Goal: Task Accomplishment & Management: Manage account settings

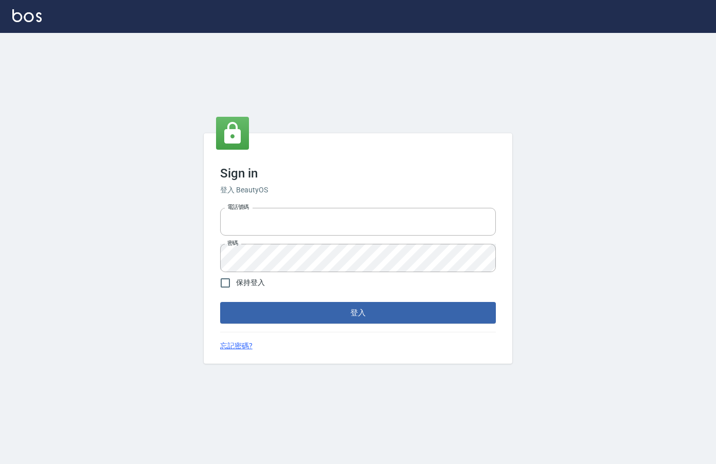
type input "0912850395"
drag, startPoint x: 395, startPoint y: 299, endPoint x: 391, endPoint y: 315, distance: 16.0
click at [395, 300] on form "電話號碼 [PHONE_NUMBER] 電話號碼 密碼 密碼 保持登入 登入" at bounding box center [358, 264] width 276 height 120
click at [390, 315] on button "登入" at bounding box center [358, 313] width 276 height 22
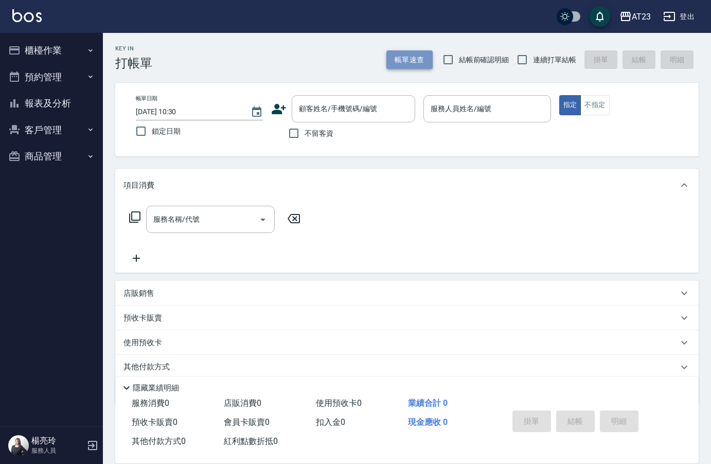
click at [416, 62] on button "帳單速查" at bounding box center [409, 59] width 46 height 19
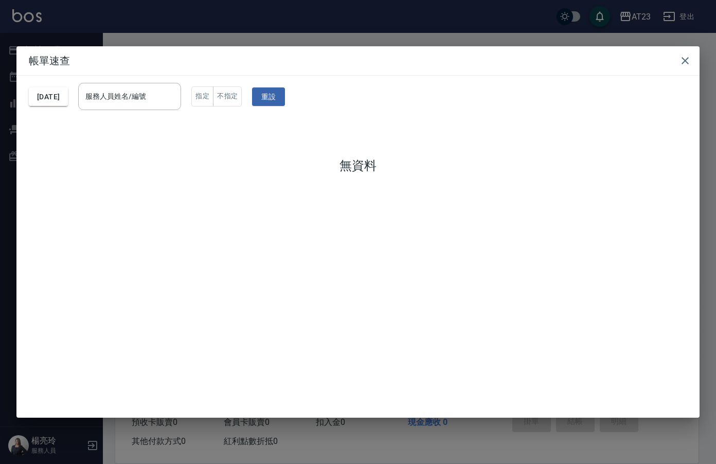
click at [695, 58] on h2 "帳單速查" at bounding box center [357, 60] width 683 height 29
click at [688, 61] on icon "button" at bounding box center [685, 61] width 12 height 12
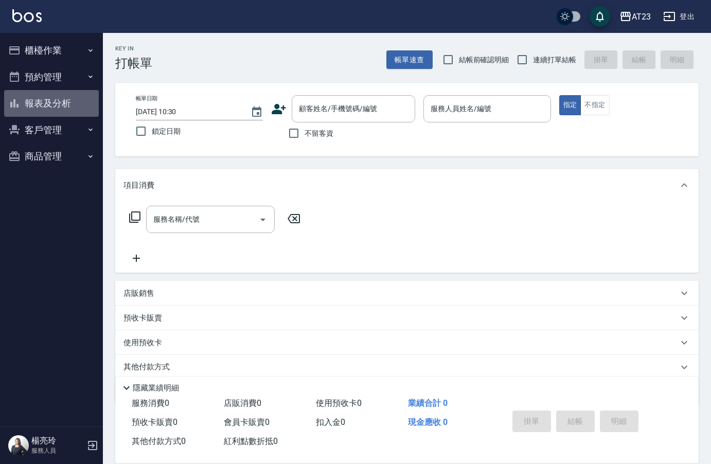
click at [62, 109] on button "報表及分析" at bounding box center [51, 103] width 95 height 27
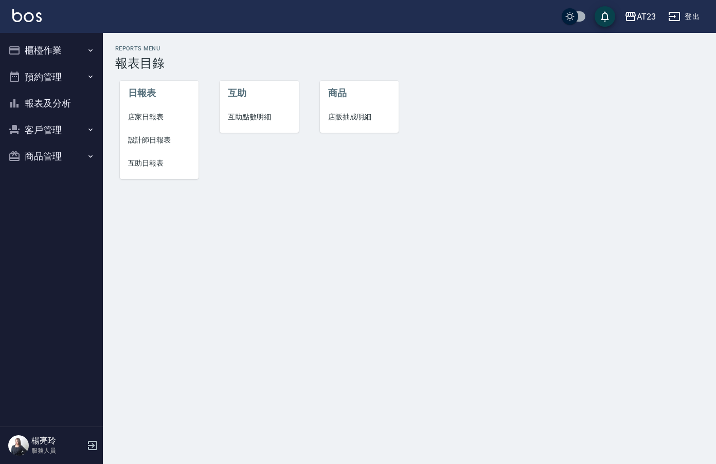
click at [42, 56] on button "櫃檯作業" at bounding box center [51, 50] width 95 height 27
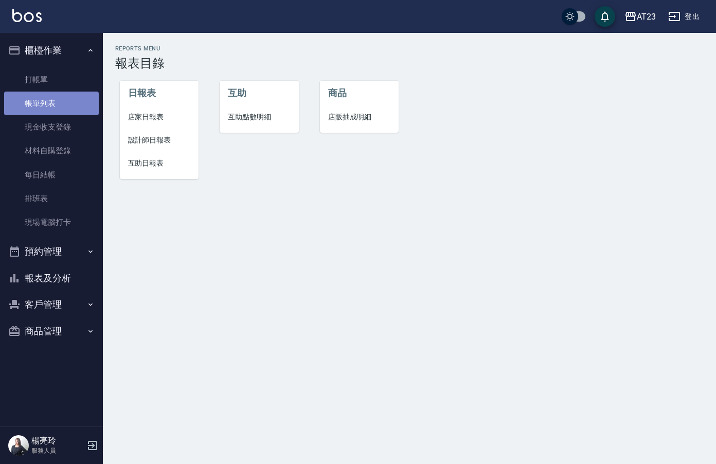
click at [44, 102] on link "帳單列表" at bounding box center [51, 104] width 95 height 24
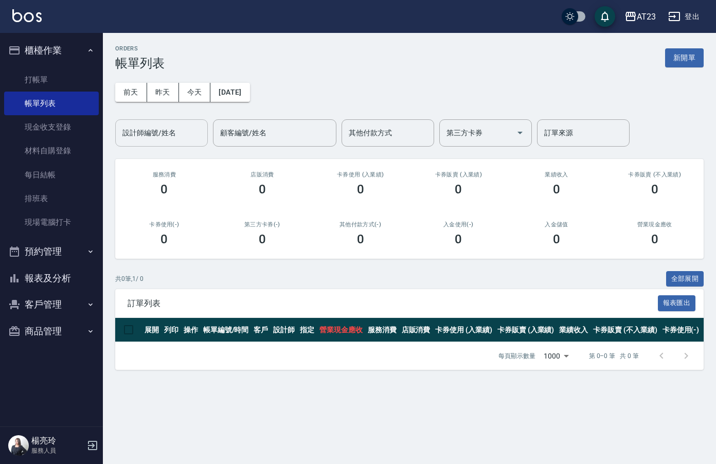
click at [173, 125] on input "設計師編號/姓名" at bounding box center [161, 133] width 83 height 18
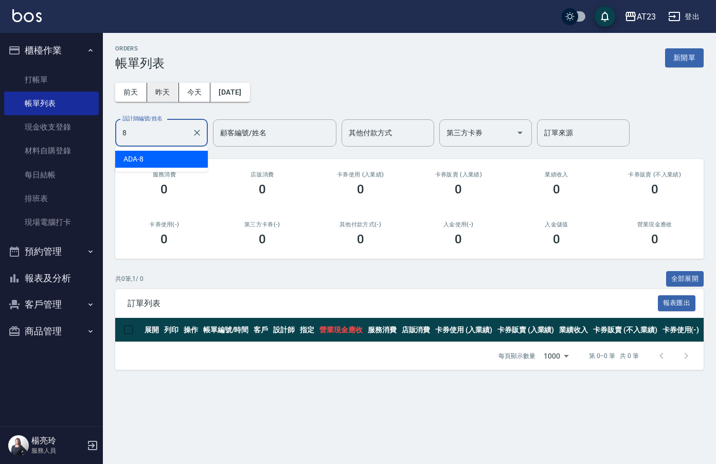
type input "8"
click at [166, 91] on button "昨天" at bounding box center [163, 92] width 32 height 19
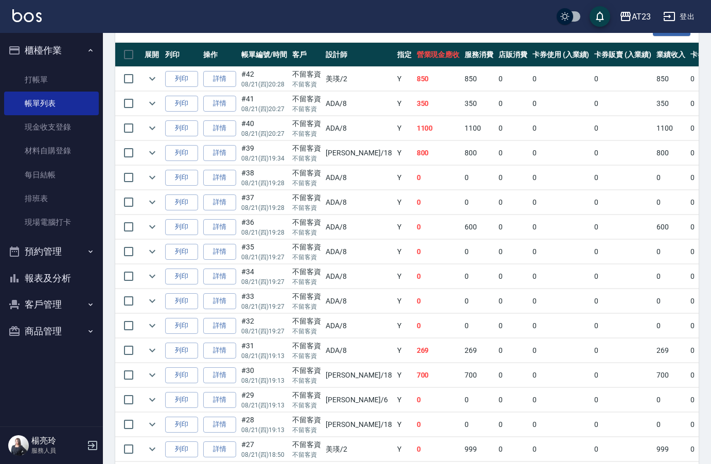
scroll to position [257, 0]
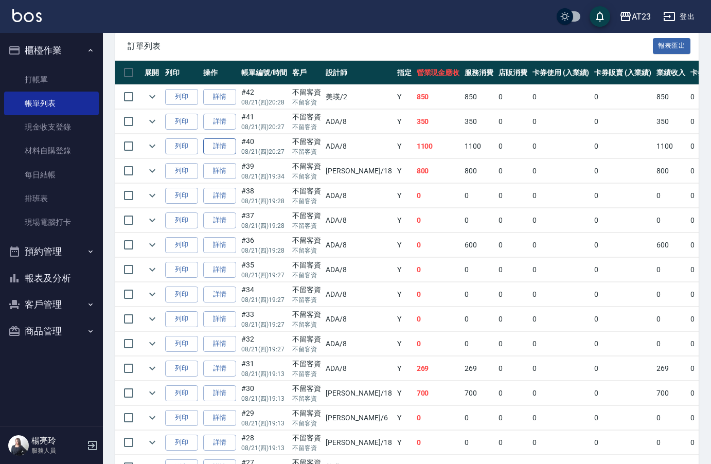
click at [223, 147] on link "詳情" at bounding box center [219, 146] width 33 height 16
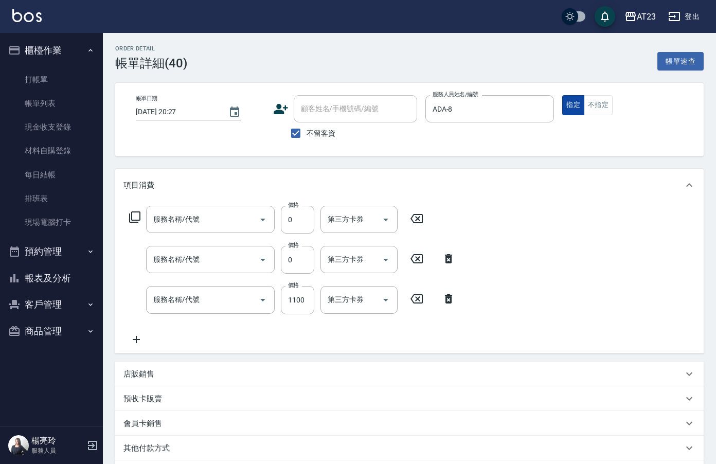
type input "[DATE] 20:27"
checkbox input "true"
type input "ADA-8"
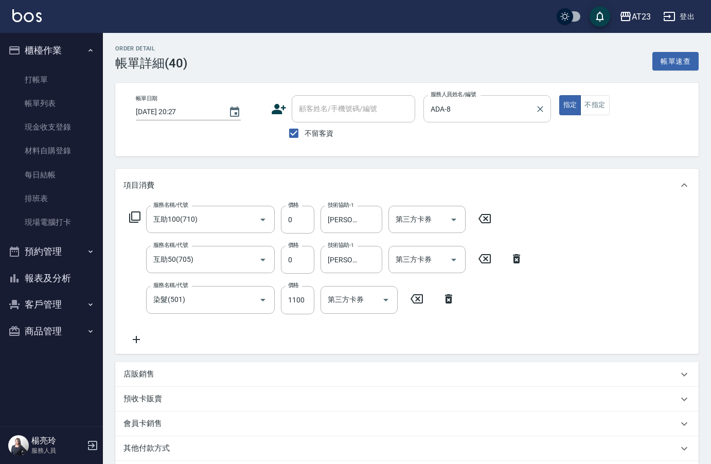
type input "互助100(710)"
type input "互助50(705)"
type input "染髮(501)"
click at [381, 110] on div "帳單日期 [DATE] 20:27 顧客姓名/手機號碼/編號 顧客姓名/手機號碼/編號 不留客資 服務人員姓名/編號 ADA-8 服務人員姓名/編號 指定 不…" at bounding box center [407, 119] width 558 height 49
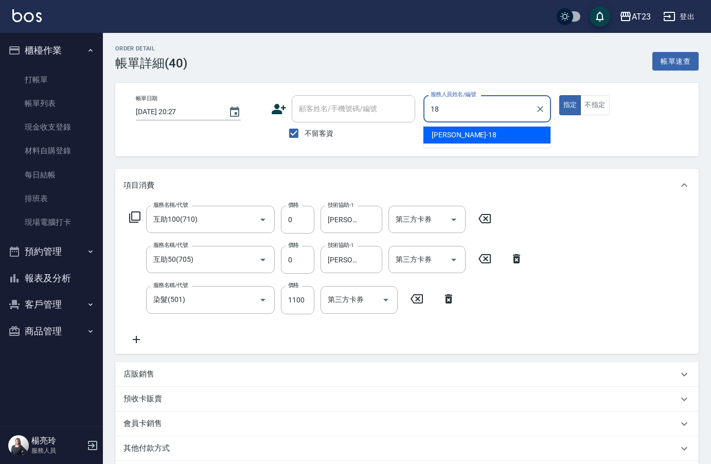
type input "[PERSON_NAME]-18"
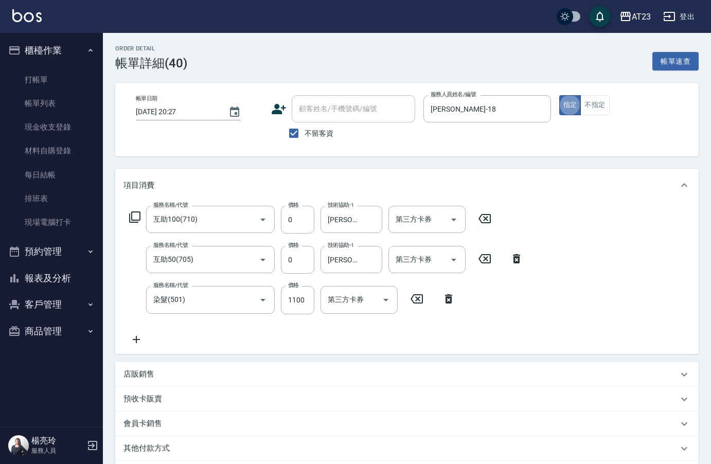
type button "true"
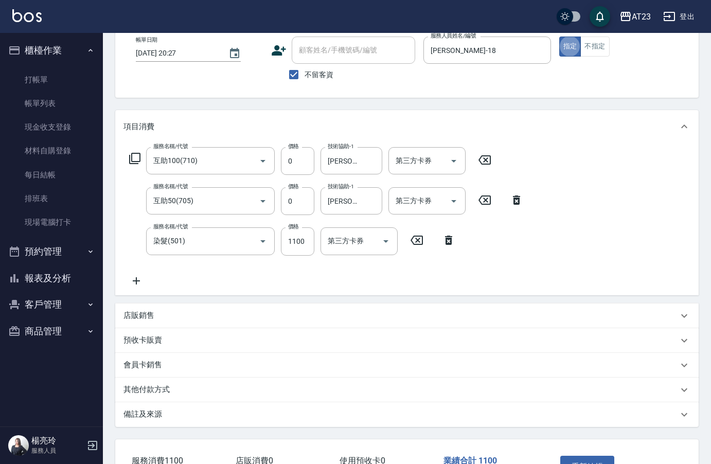
scroll to position [133, 0]
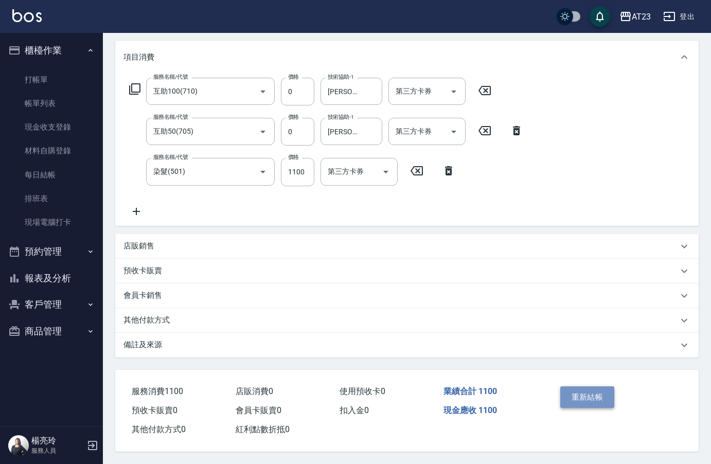
click at [594, 395] on button "重新結帳" at bounding box center [587, 397] width 55 height 22
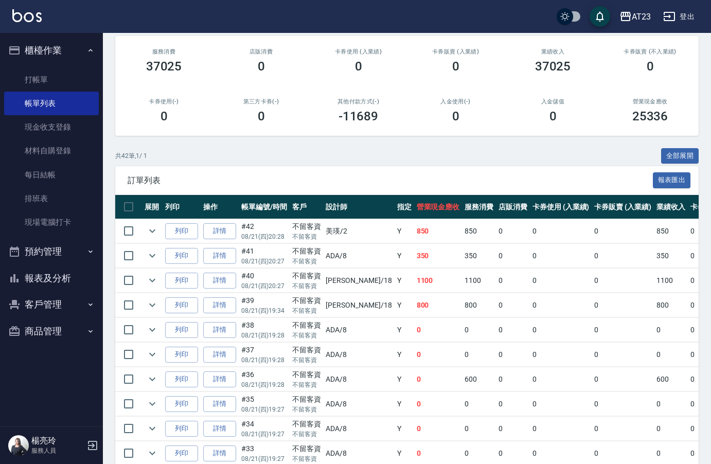
scroll to position [154, 0]
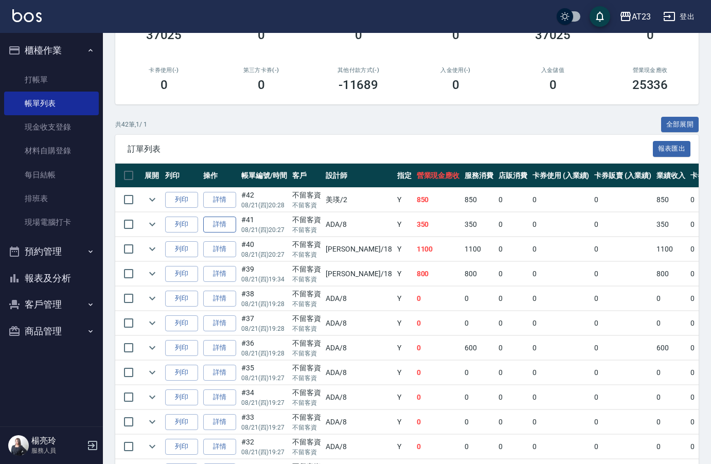
click at [206, 227] on link "詳情" at bounding box center [219, 224] width 33 height 16
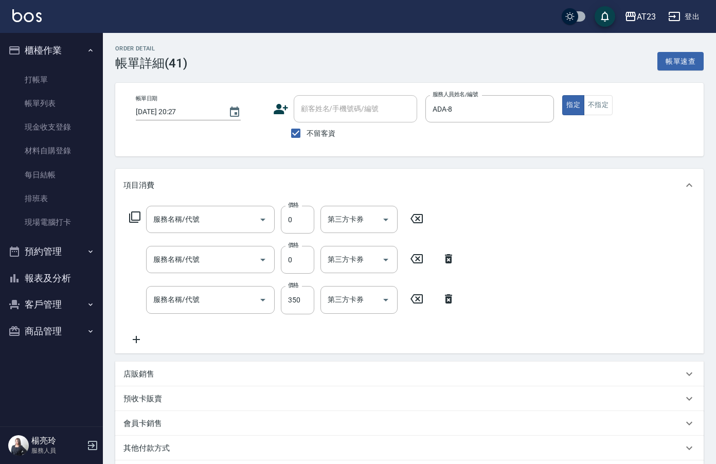
type input "[DATE] 20:27"
checkbox input "true"
type input "ADA-8"
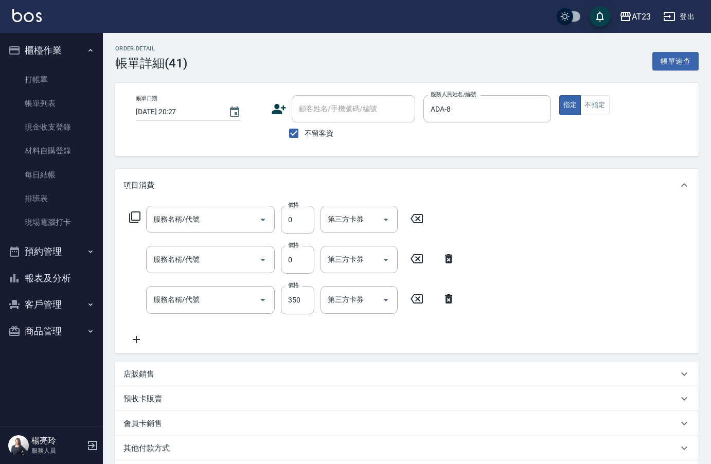
type input "互助150(715)"
type input "頭皮卡使用(905)"
type input "造型剪髮(301)"
click at [303, 305] on input "350" at bounding box center [297, 300] width 33 height 28
type input "300"
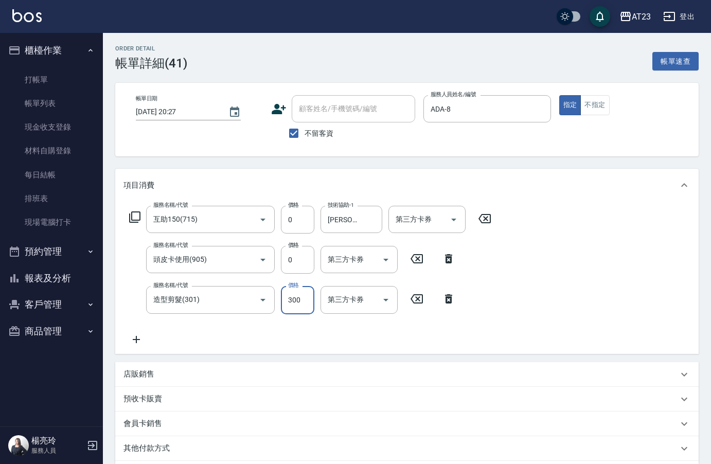
click at [649, 330] on div "服務名稱/代號 互助150(715) 服務名稱/代號 價格 0 價格 技術協助-1 [PERSON_NAME]-34 技術協助-1 第三方卡券 第三方卡券 服…" at bounding box center [406, 278] width 583 height 152
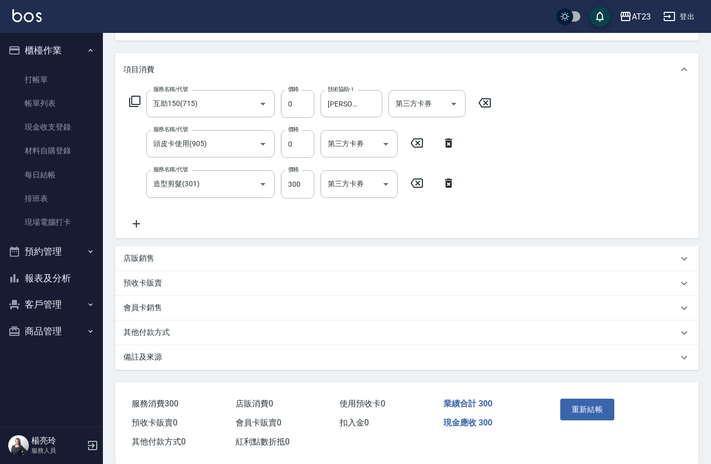
scroll to position [133, 0]
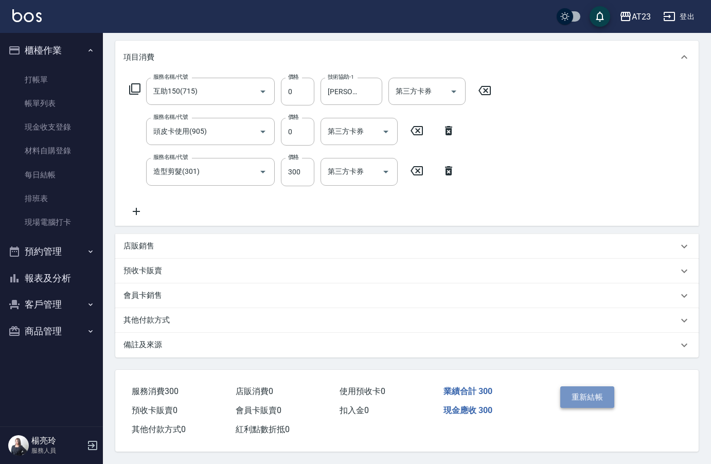
click at [589, 390] on button "重新結帳" at bounding box center [587, 397] width 55 height 22
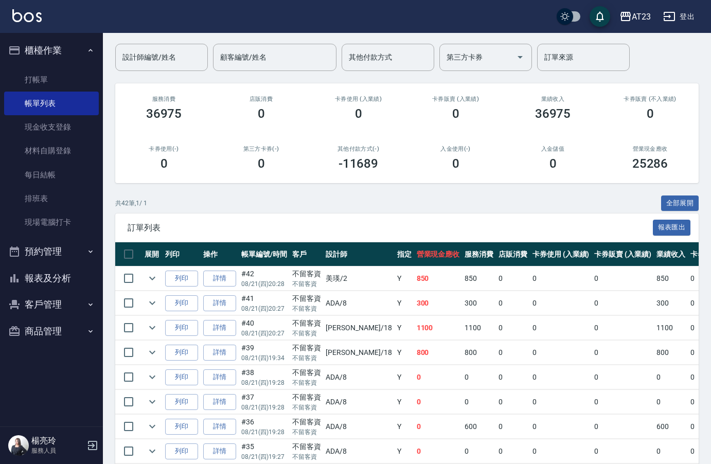
scroll to position [206, 0]
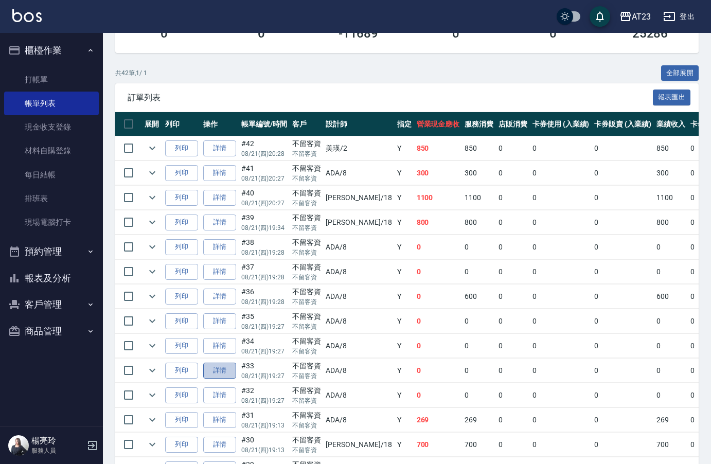
click at [235, 373] on link "詳情" at bounding box center [219, 371] width 33 height 16
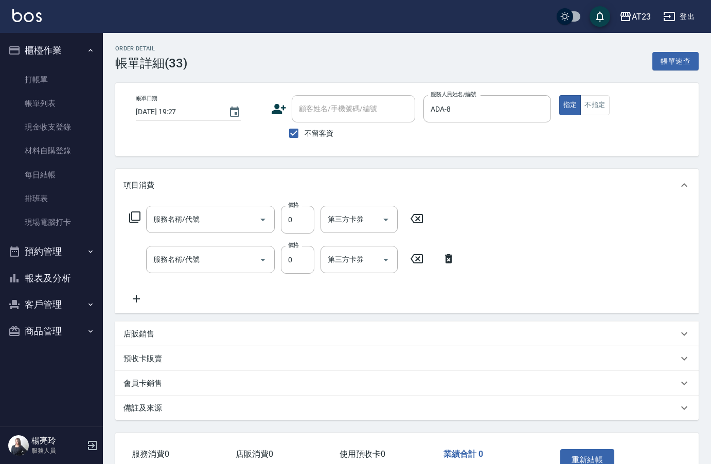
type input "[DATE] 19:27"
checkbox input "true"
type input "ADA-8"
type input "互助50(705)"
type input "使用洗髮卡(203)"
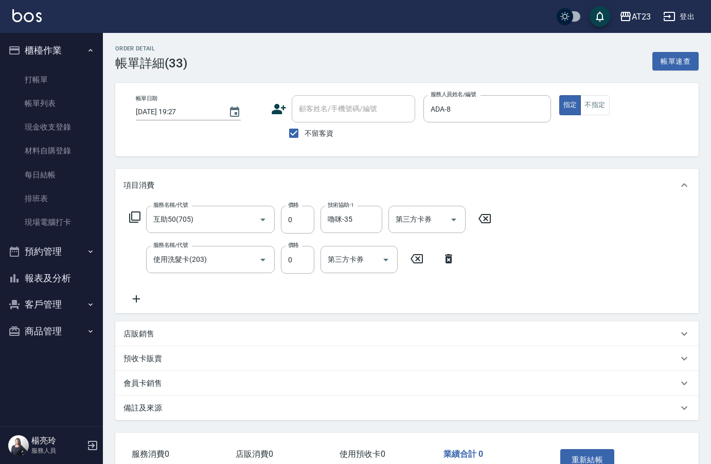
click at [148, 299] on icon at bounding box center [136, 299] width 26 height 12
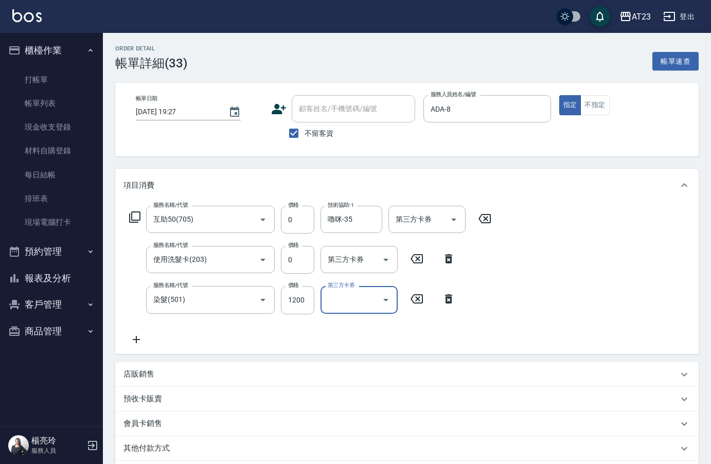
click at [242, 317] on div "服務名稱/代號 互助50(705) 服務名稱/代號 價格 0 價格 技術協助-1 嚕咪-35 技術協助-1 第三方卡券 第三方卡券 服務名稱/代號 使用洗髮卡…" at bounding box center [310, 275] width 374 height 139
click at [230, 299] on input "染髮(501)" at bounding box center [196, 300] width 91 height 18
type input "補染(5011)"
type input "1000"
click at [547, 279] on div "服務名稱/代號 互助50(705) 服務名稱/代號 價格 0 價格 技術協助-1 嚕咪-35 技術協助-1 第三方卡券 第三方卡券 服務名稱/代號 使用洗髮卡…" at bounding box center [406, 278] width 583 height 152
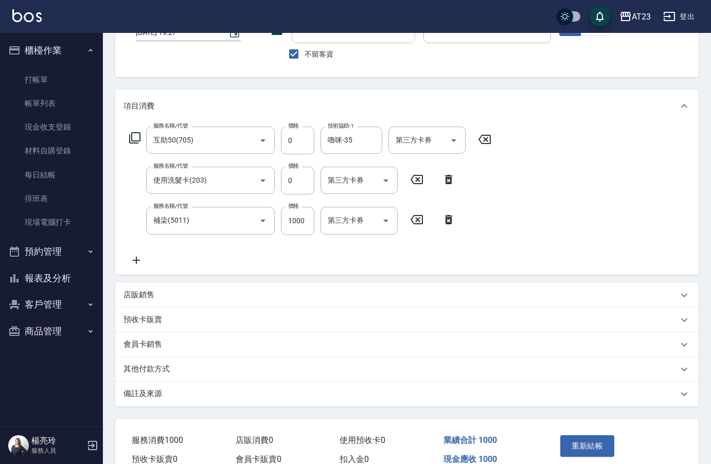
scroll to position [133, 0]
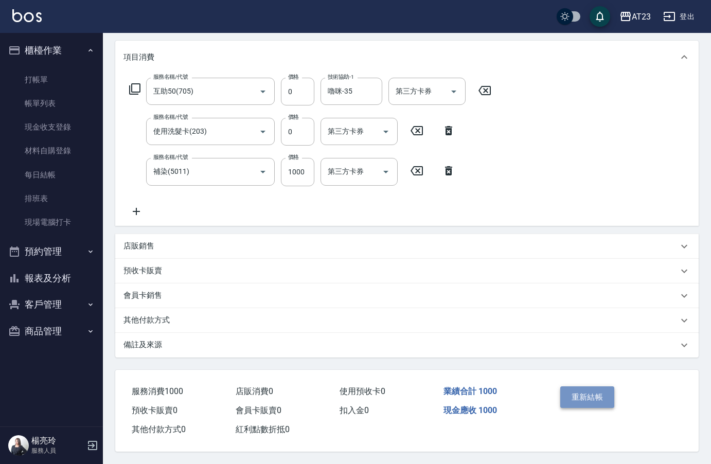
click at [585, 395] on button "重新結帳" at bounding box center [587, 397] width 55 height 22
